Goal: Task Accomplishment & Management: Complete application form

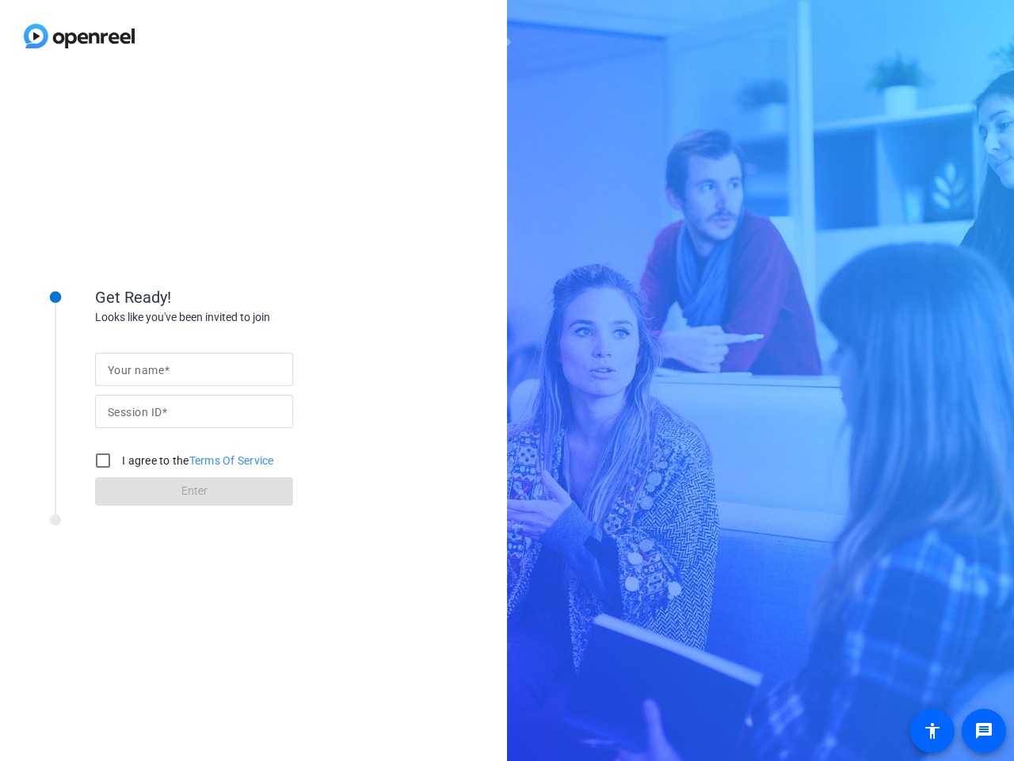
click at [194, 369] on input "Your name" at bounding box center [194, 369] width 173 height 19
click at [194, 411] on input "Session ID" at bounding box center [194, 411] width 173 height 19
click at [181, 460] on label "I agree to the Terms Of Service" at bounding box center [196, 461] width 155 height 16
click at [119, 460] on input "I agree to the Terms Of Service" at bounding box center [103, 461] width 32 height 32
click at [103, 460] on input "I agree to the Terms Of Service" at bounding box center [103, 461] width 32 height 32
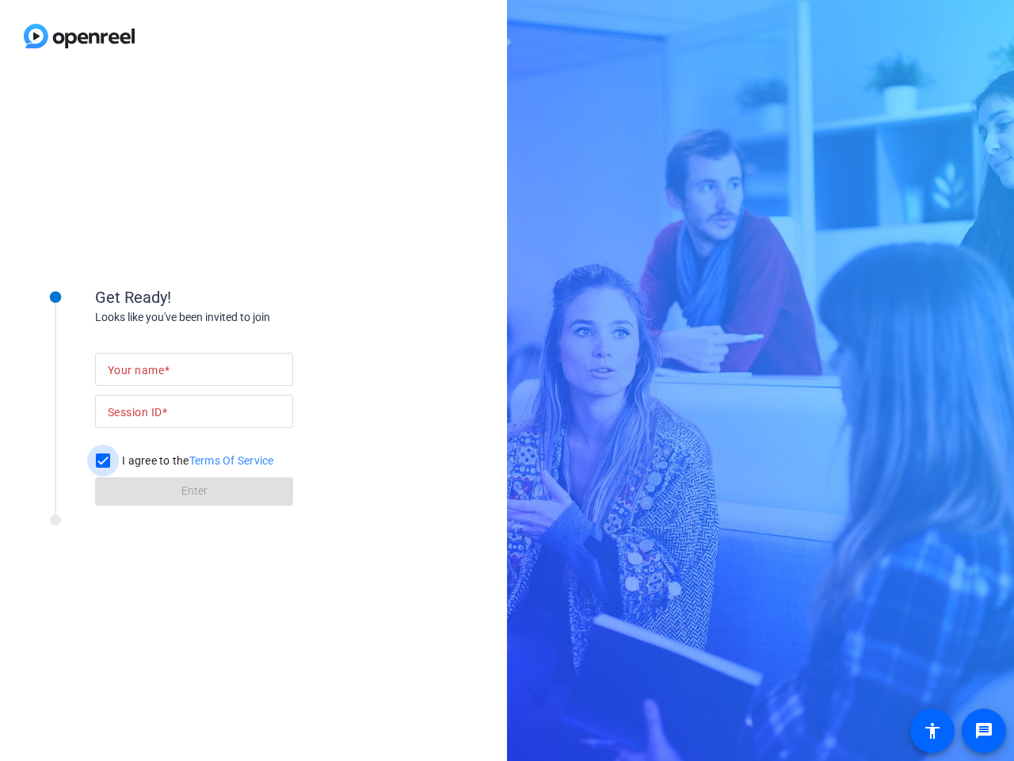
checkbox input "false"
click at [984, 731] on mat-icon "message" at bounding box center [984, 730] width 19 height 19
click at [933, 731] on mat-icon "accessibility" at bounding box center [932, 730] width 19 height 19
